Goal: Information Seeking & Learning: Check status

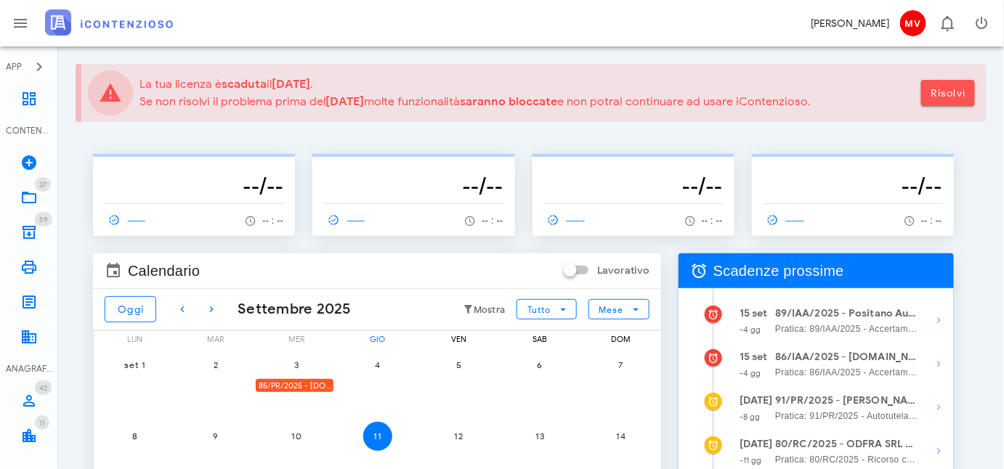
click at [331, 129] on div "-------------- --/-- ------ -- : --" at bounding box center [413, 186] width 219 height 117
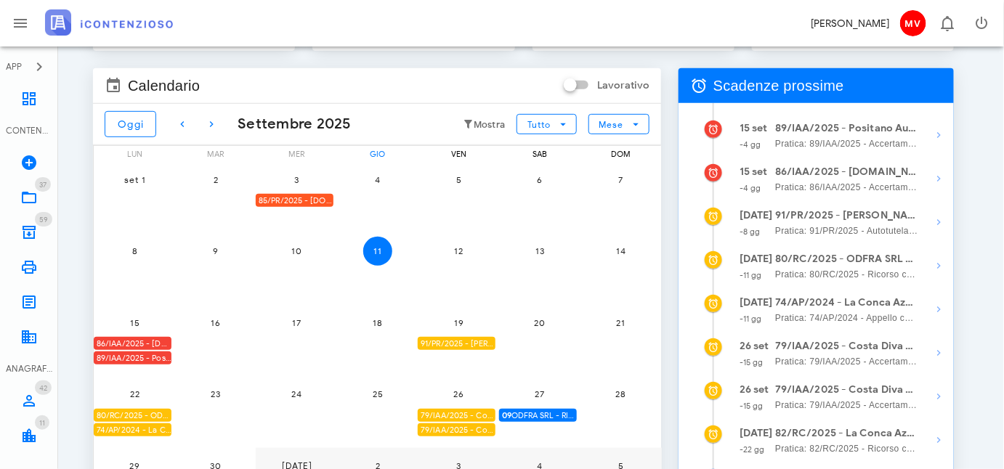
scroll to position [198, 0]
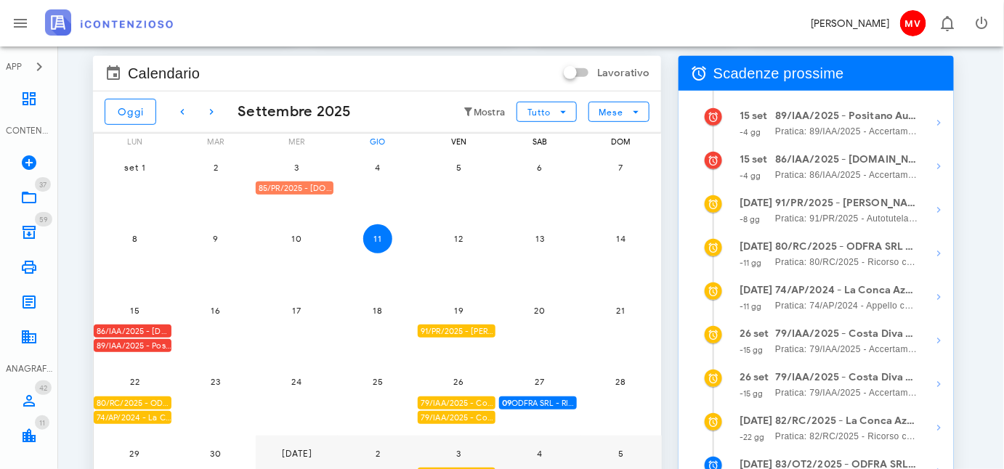
click at [312, 182] on div "85/PR/2025 - [DOMAIN_NAME] BUILDINGS & SERVICES SRL - Inviare Autotutela" at bounding box center [295, 189] width 78 height 14
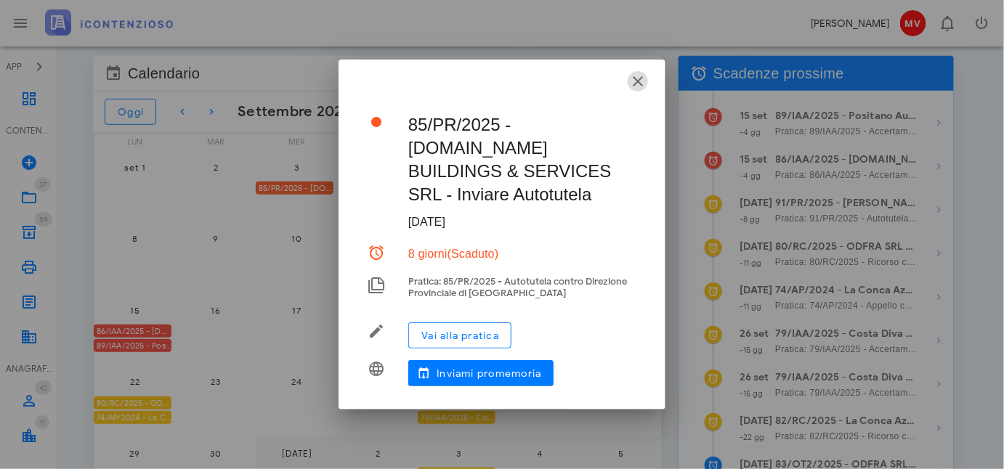
click at [636, 89] on icon "button" at bounding box center [637, 81] width 17 height 17
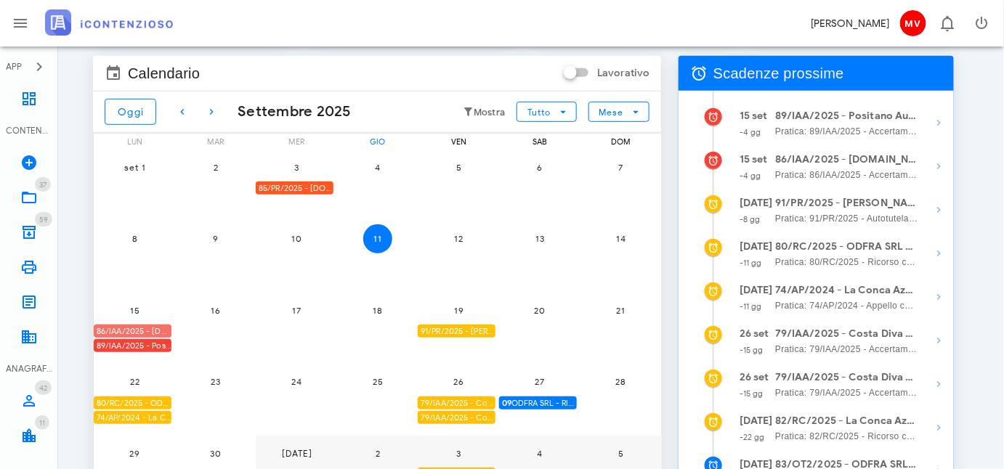
click at [158, 328] on div "86/IAA/2025 - [DOMAIN_NAME] BUILDINGS & SERVICES SRL - Inviare Accertamento con…" at bounding box center [133, 332] width 78 height 14
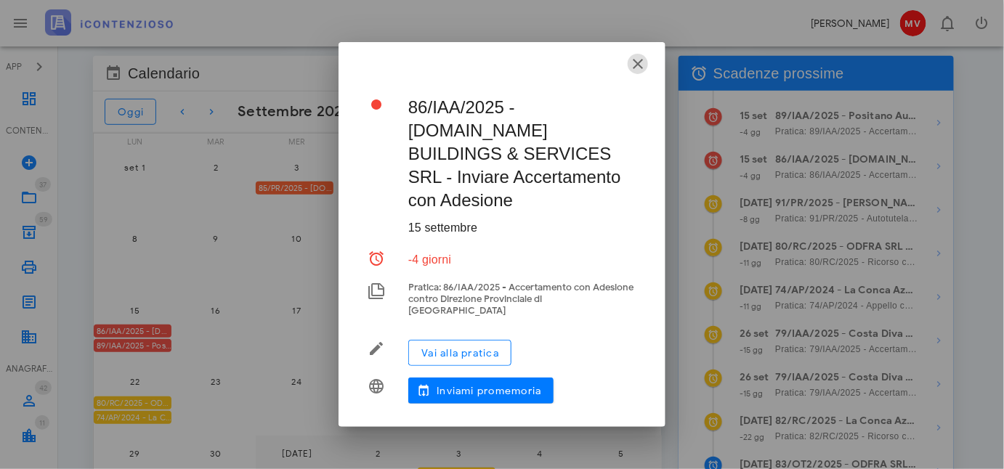
click at [641, 73] on icon "button" at bounding box center [637, 63] width 17 height 17
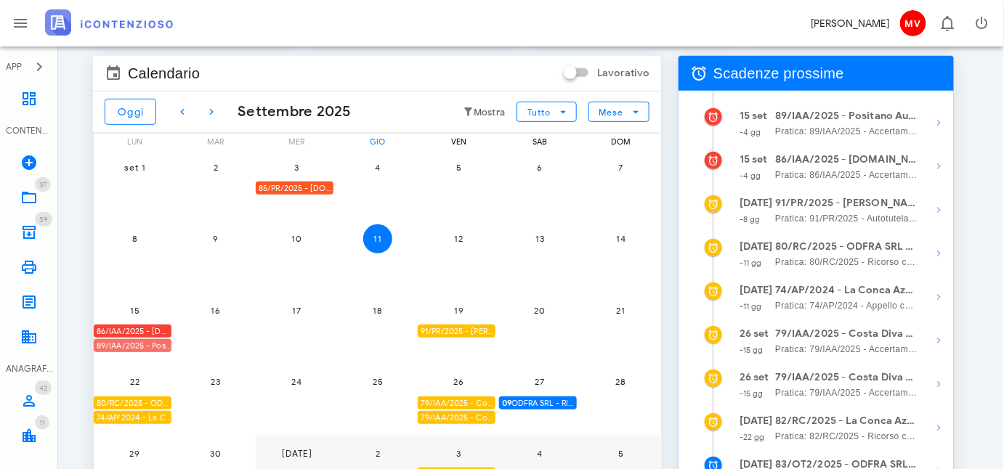
click at [121, 342] on div "89/IAA/2025 - Positano Autonoleggio Cooperativa a.r.l. - Inviare Accertamento c…" at bounding box center [133, 346] width 78 height 14
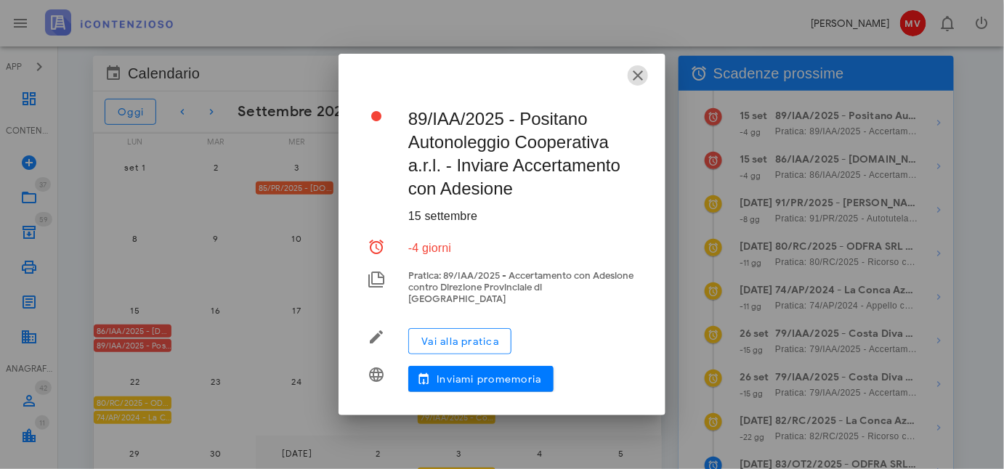
click at [634, 76] on icon "button" at bounding box center [637, 75] width 17 height 17
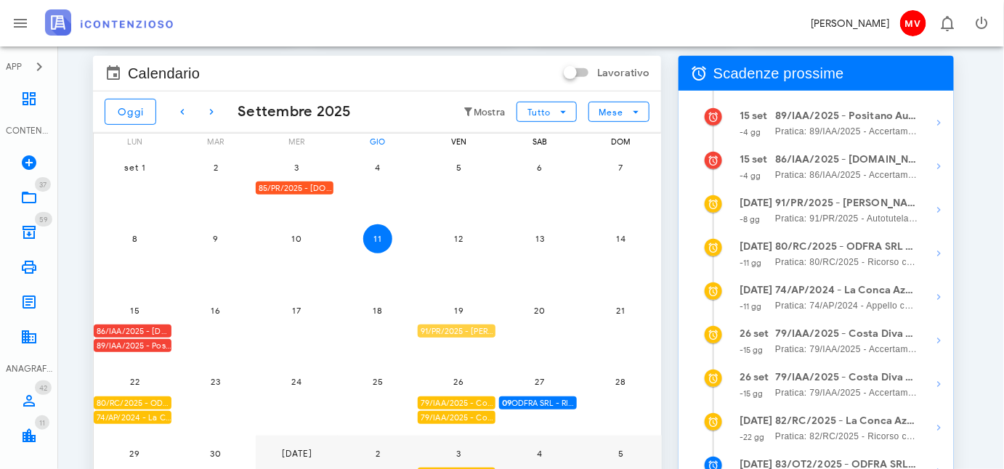
click at [464, 328] on div "91/PR/2025 - [PERSON_NAME] - Inviare Autotutela" at bounding box center [457, 332] width 78 height 14
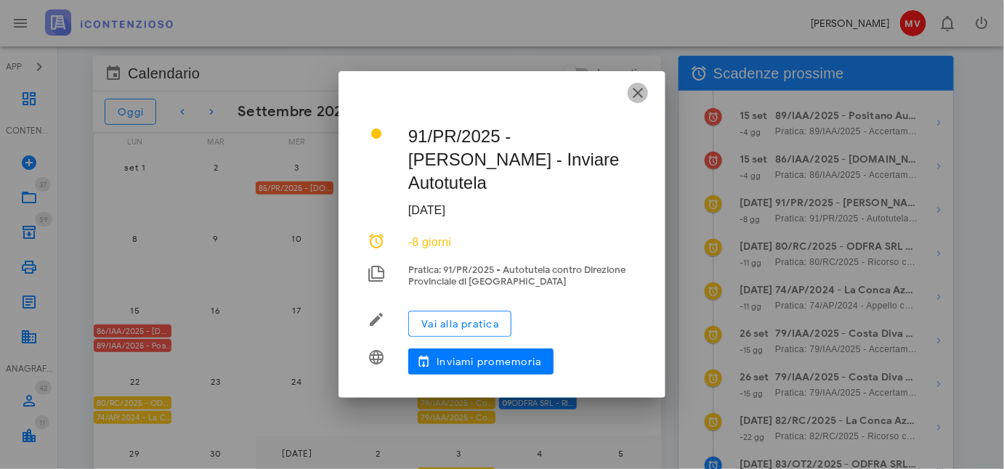
click at [640, 101] on icon "button" at bounding box center [637, 92] width 17 height 17
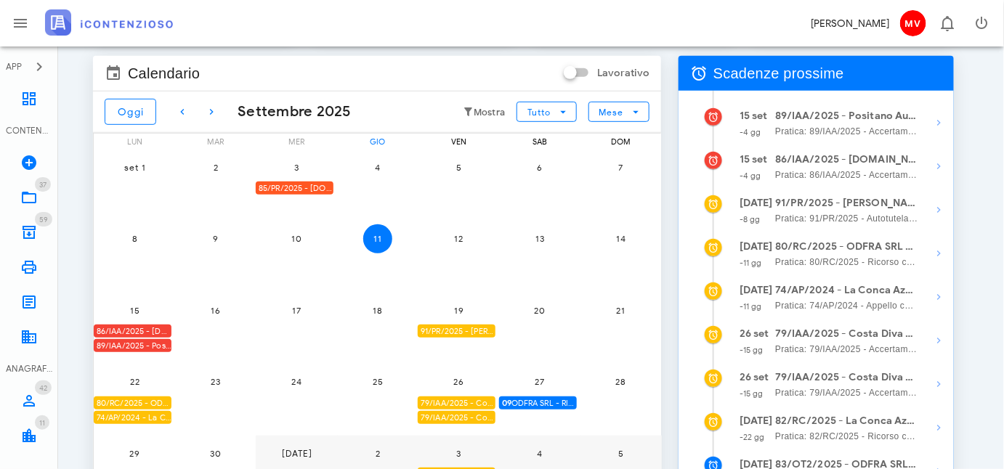
click at [123, 402] on div "80/RC/2025 - ODFRA SRL - In attesa della Costituzione in Giudizio controparte" at bounding box center [133, 404] width 78 height 14
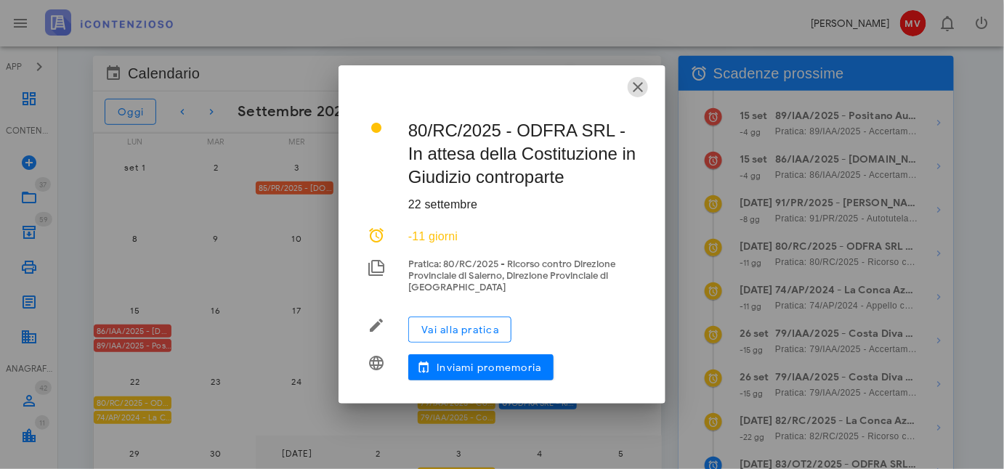
click at [636, 89] on icon "button" at bounding box center [637, 86] width 17 height 17
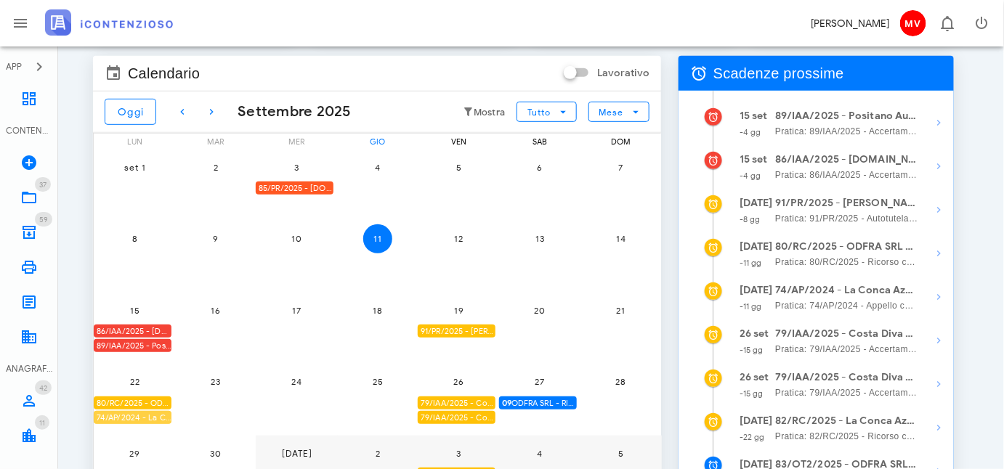
click at [126, 420] on div "74/AP/2024 - La Conca Azzurra S.r.l. - In attesa della Costituzione in Giudizio…" at bounding box center [133, 418] width 78 height 14
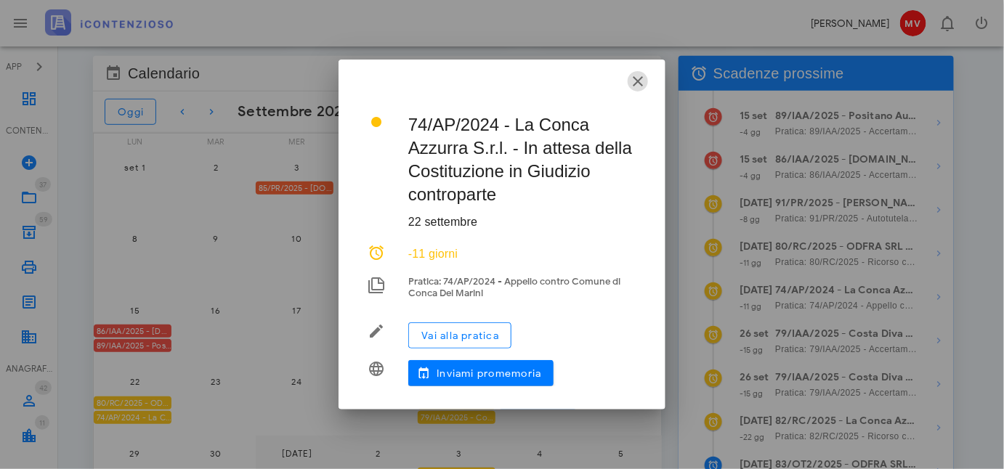
click at [638, 80] on icon "button" at bounding box center [637, 81] width 17 height 17
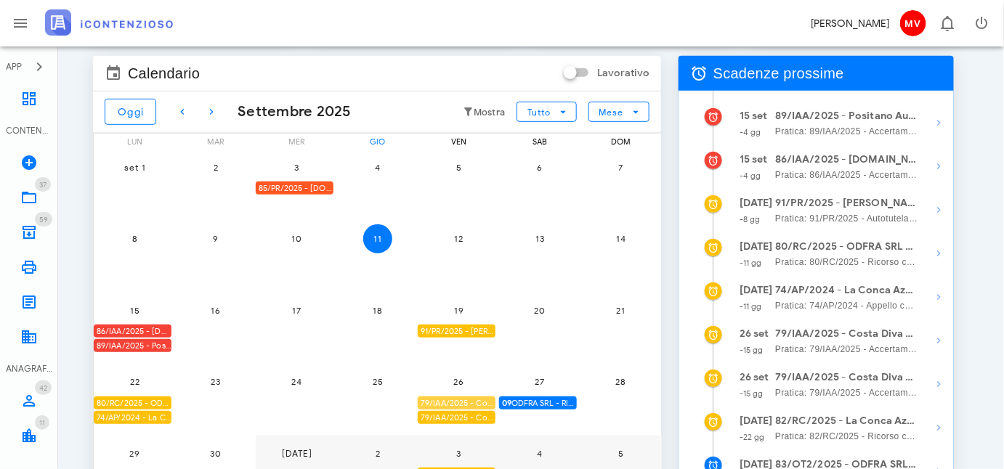
click at [465, 401] on div "79/IAA/2025 - Costa Diva Srls - Ufficio deve decidere" at bounding box center [457, 404] width 78 height 14
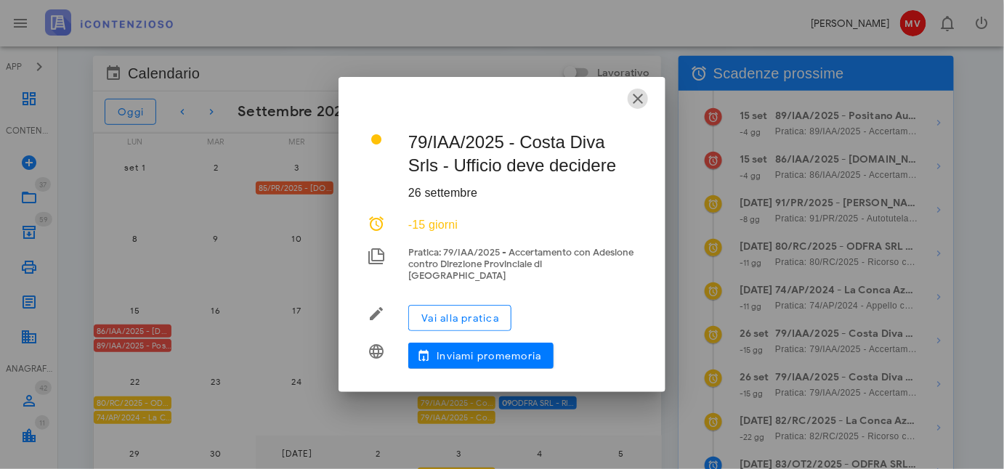
click at [637, 100] on icon "button" at bounding box center [637, 98] width 17 height 17
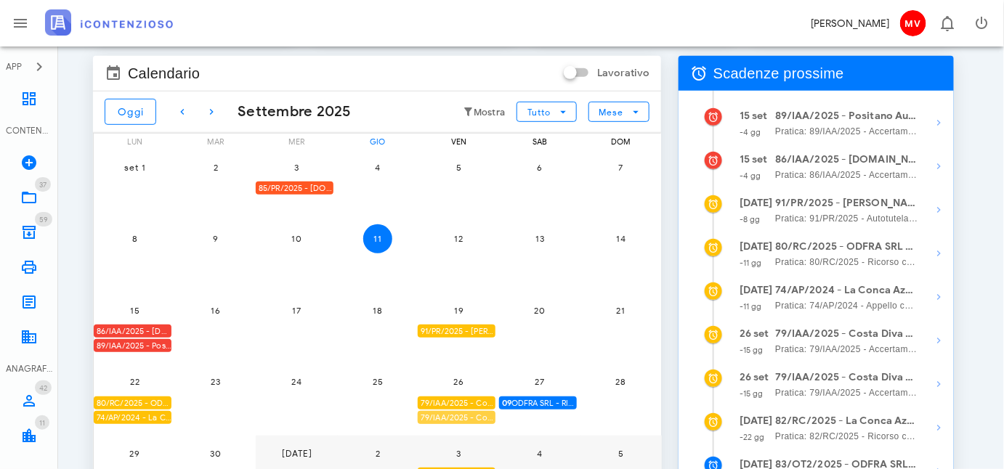
click at [455, 412] on div "79/IAA/2025 - Costa Diva Srls - Scadenza per fare Ricorso" at bounding box center [457, 418] width 78 height 14
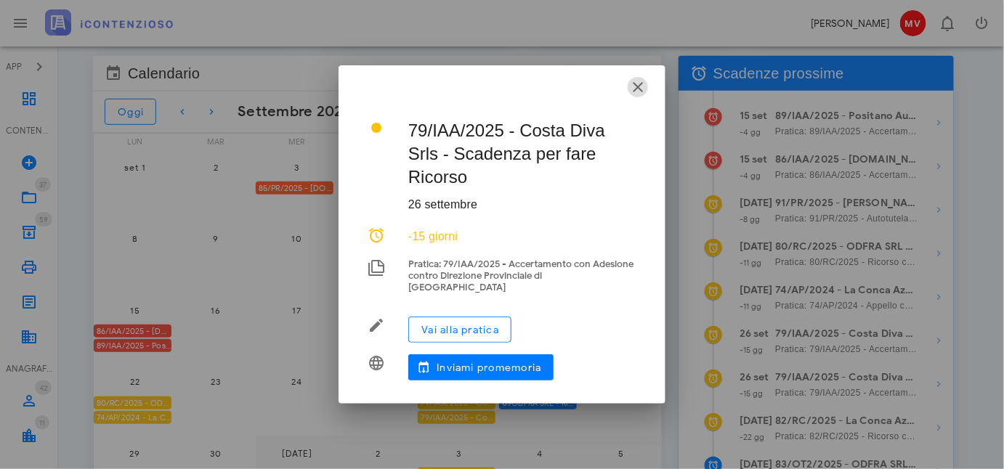
click at [638, 89] on icon "button" at bounding box center [637, 86] width 17 height 17
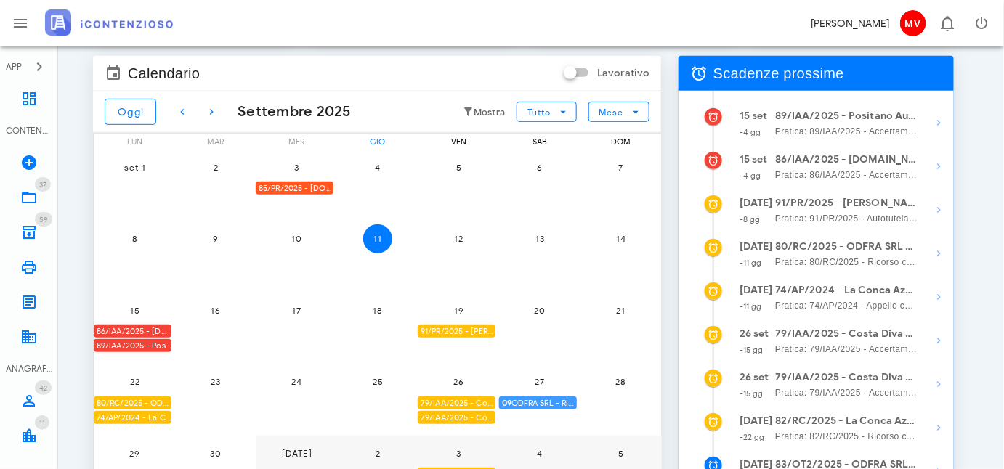
click at [533, 398] on span "09 ODFRA SRL - RIASSUNZIONE ORDINANZA CASSAZIONE IN APPELLO IVA 2006" at bounding box center [539, 404] width 75 height 14
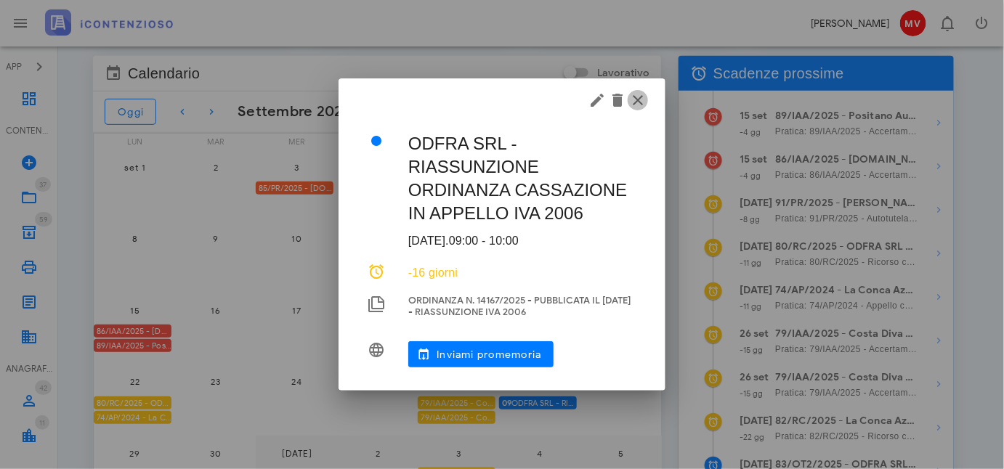
click at [640, 97] on icon "button" at bounding box center [637, 100] width 17 height 17
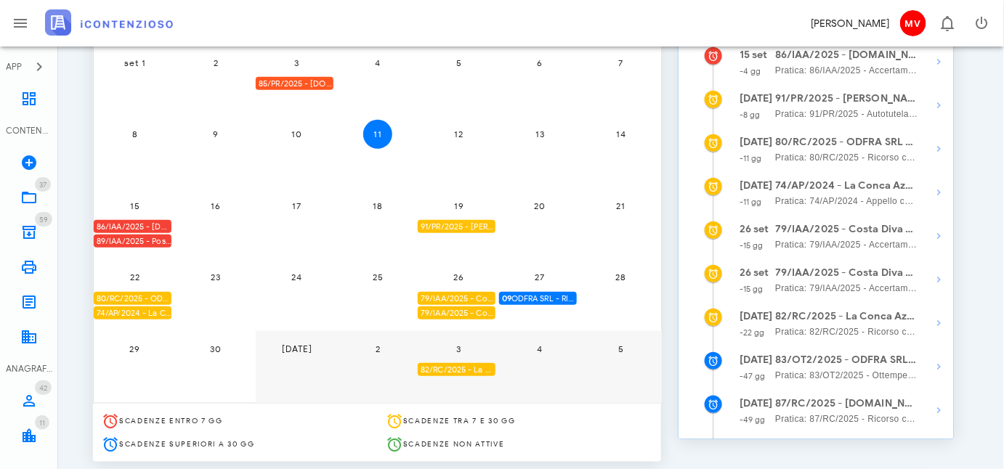
scroll to position [330, 0]
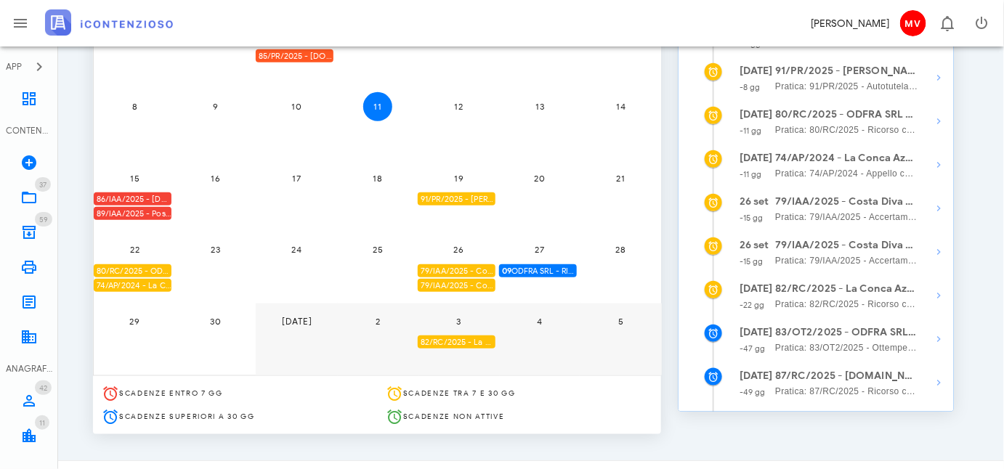
click at [461, 338] on div "82/RC/2025 - La Conca Azzurra S.r.l. - Inviare Ricorso" at bounding box center [457, 343] width 78 height 14
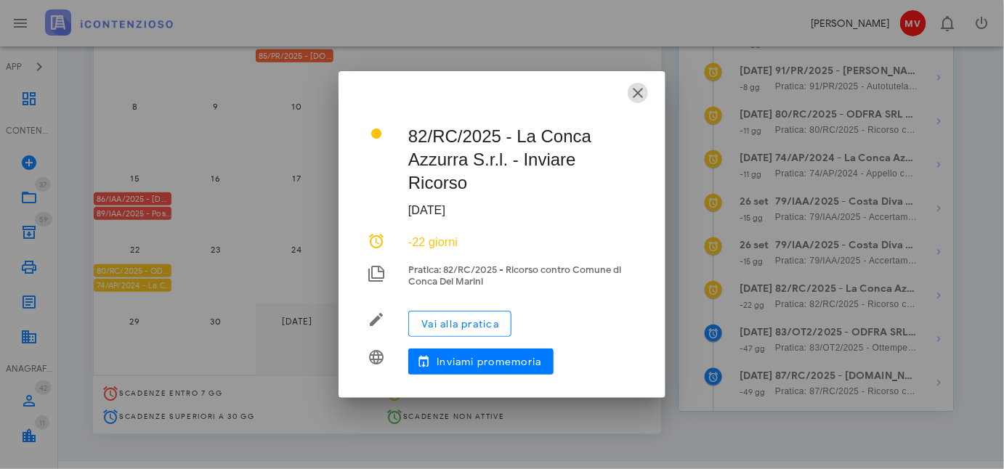
click at [639, 86] on icon "button" at bounding box center [637, 92] width 17 height 17
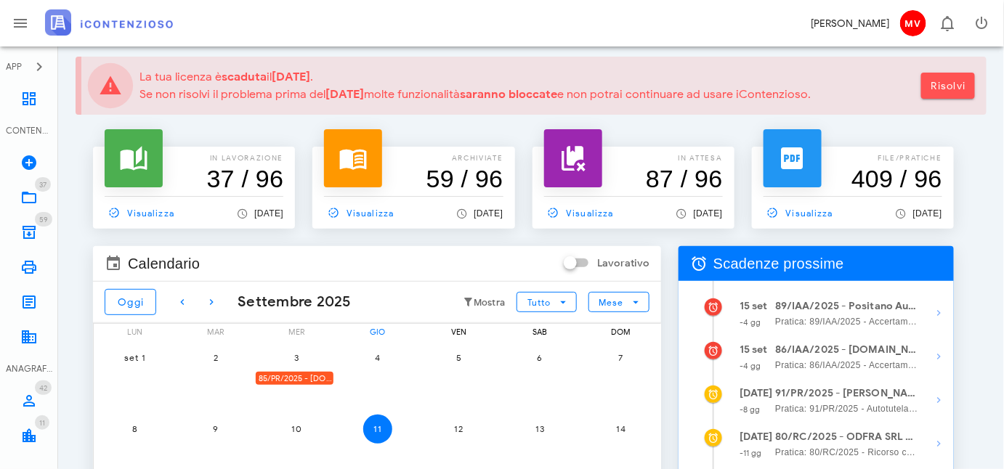
scroll to position [0, 0]
